Goal: Information Seeking & Learning: Find specific fact

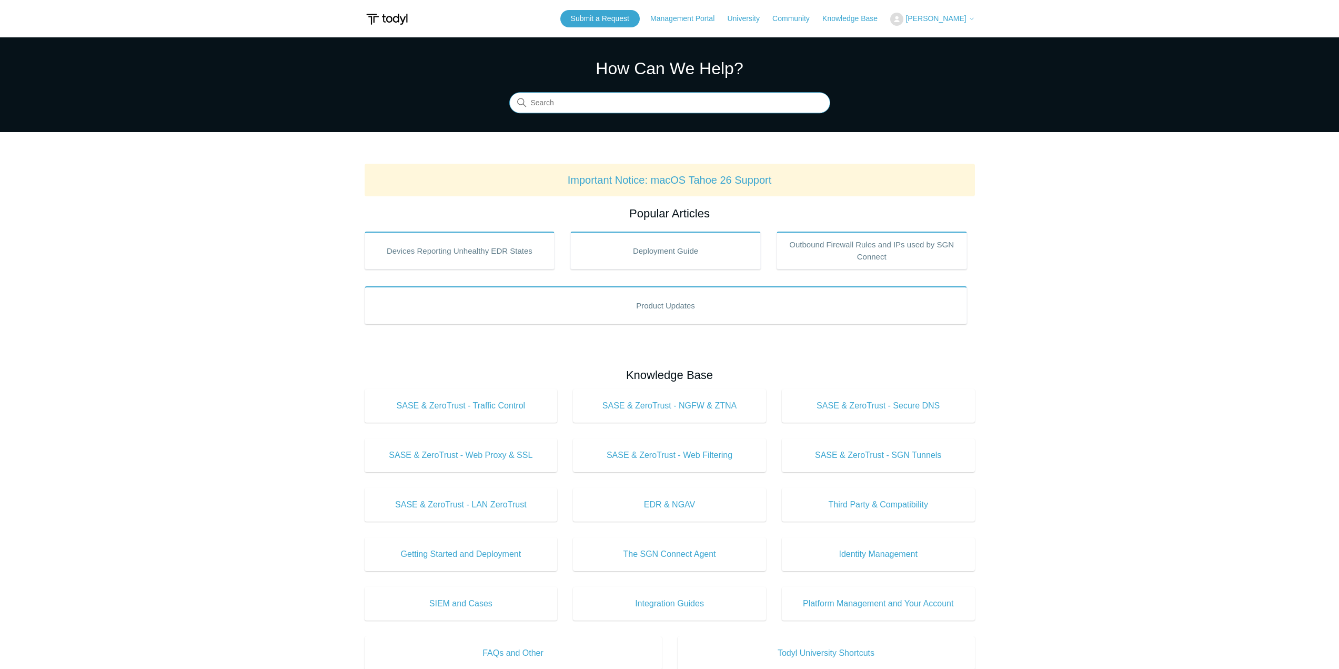
click at [599, 110] on input "Search" at bounding box center [669, 103] width 321 height 21
type input "threat"
